Goal: Task Accomplishment & Management: Manage account settings

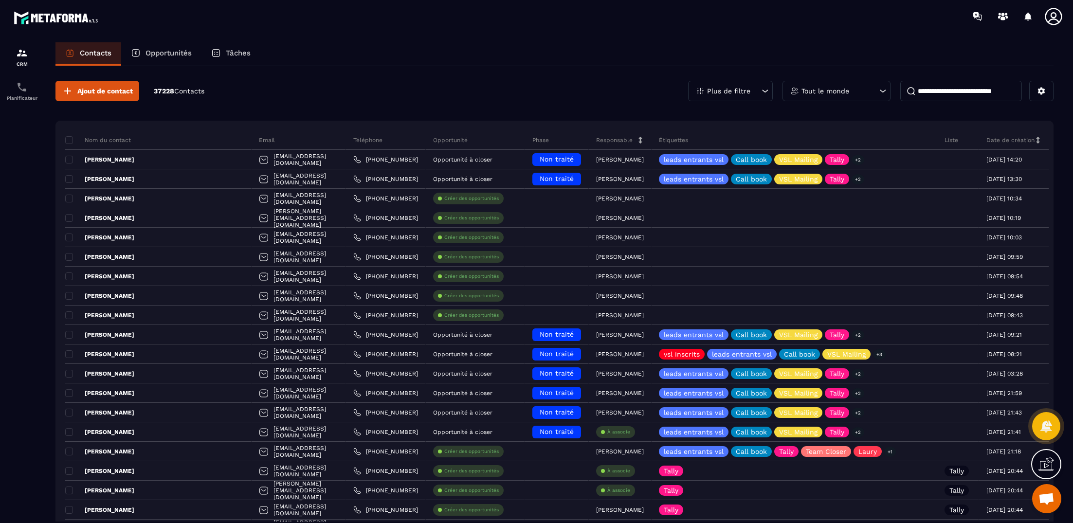
click at [169, 37] on section "CRM Planificateur Contacts Opportunités Tâches Ajout de contact 37228 Contacts …" at bounding box center [536, 292] width 1073 height 518
click at [168, 45] on div "Opportunités" at bounding box center [161, 53] width 80 height 23
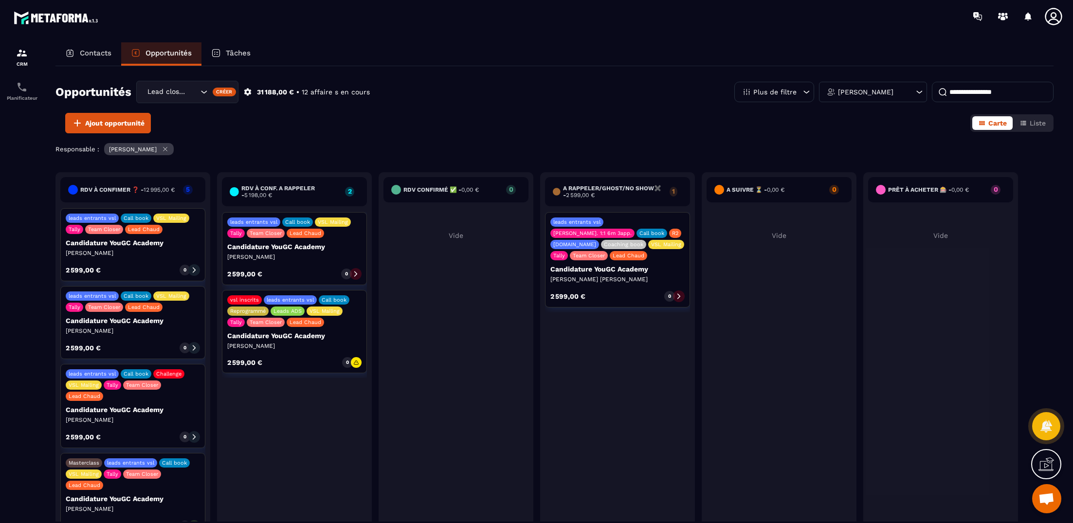
scroll to position [55, 0]
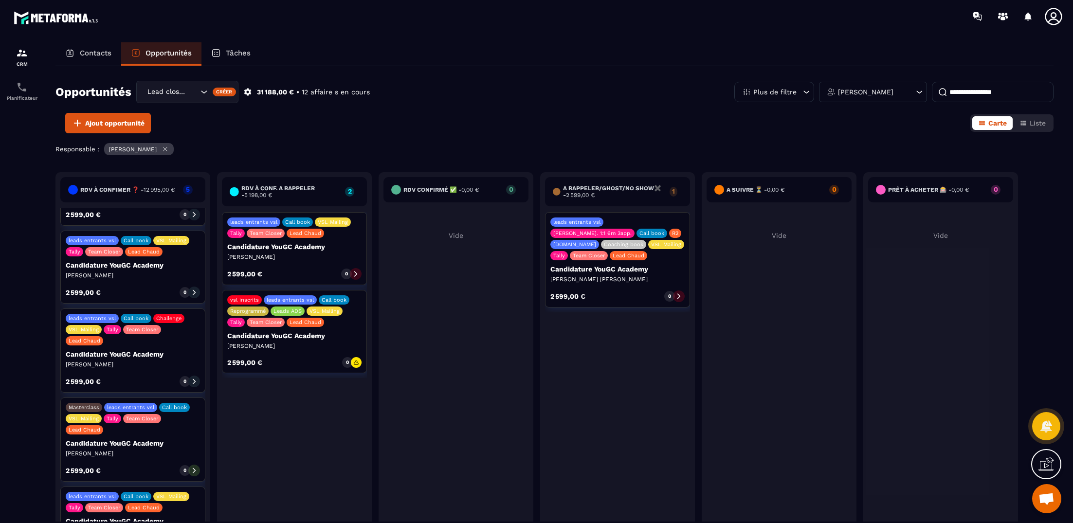
click at [179, 501] on div "RDV à confimer ❓ - 12 995,00 € 5 leads entrants vsl Call book VSL Mailing Tally…" at bounding box center [554, 361] width 998 height 379
click at [168, 498] on div "RDV à confimer ❓ - 12 995,00 € 5 leads entrants vsl Call book VSL Mailing Tally…" at bounding box center [554, 361] width 998 height 379
click at [196, 515] on div "leads entrants vsl Call book VSL Mailing Tally Team Closer Lead Chaud Candidatu…" at bounding box center [132, 522] width 145 height 73
click at [120, 494] on div "leads entrants vsl Call book VSL Mailing Tally Team Closer Lead Chaud Candidatu…" at bounding box center [132, 522] width 145 height 73
click at [104, 492] on div "leads entrants vsl Call book VSL Mailing Tally Team Closer Lead Chaud" at bounding box center [133, 502] width 134 height 20
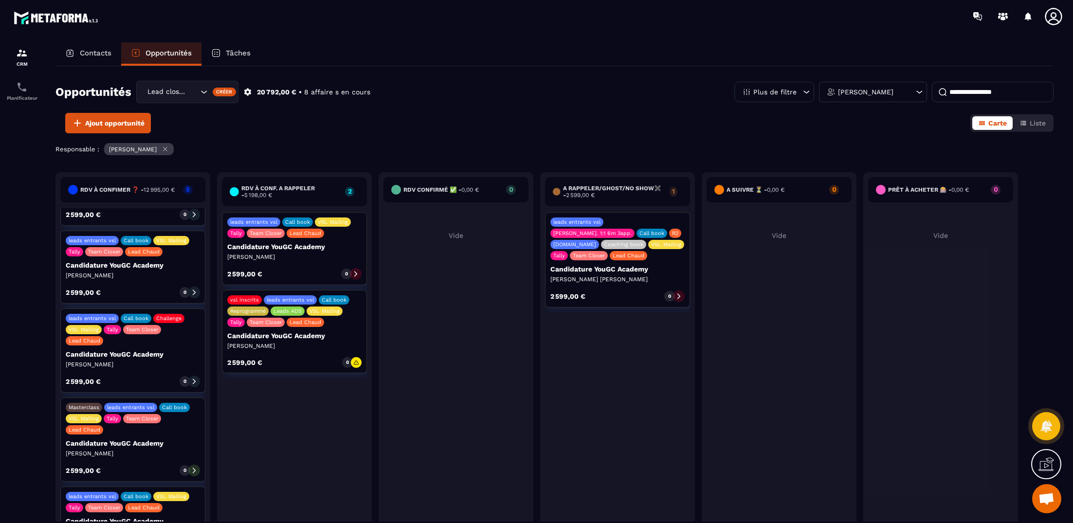
click at [95, 517] on p "Candidature YouGC Academy" at bounding box center [133, 521] width 134 height 8
click at [151, 514] on div "leads entrants vsl Call book VSL Mailing Tally Team Closer Lead Chaud Candidatu…" at bounding box center [132, 522] width 145 height 73
click at [170, 493] on p "VSL Mailing" at bounding box center [171, 496] width 30 height 6
click at [198, 492] on div "leads entrants vsl Call book VSL Mailing Tally Team Closer Lead Chaud" at bounding box center [133, 502] width 134 height 20
